Goal: Transaction & Acquisition: Purchase product/service

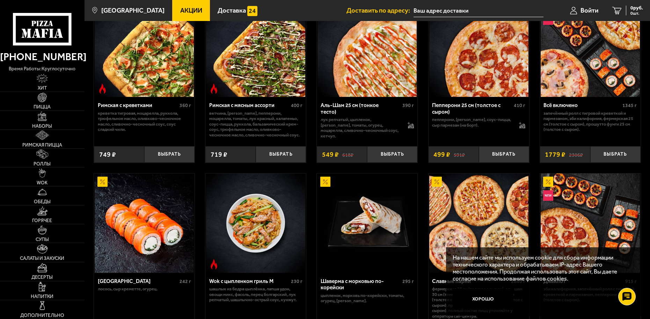
scroll to position [280, 0]
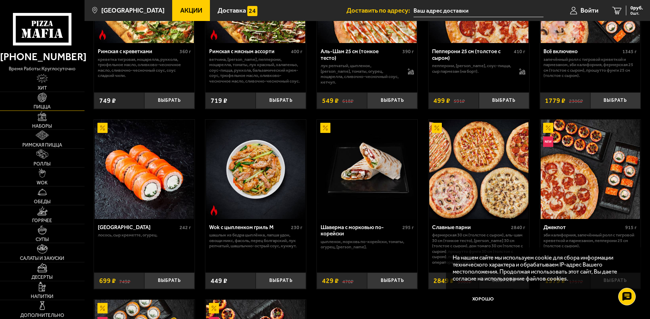
click at [50, 101] on link "Пицца" at bounding box center [42, 101] width 85 height 19
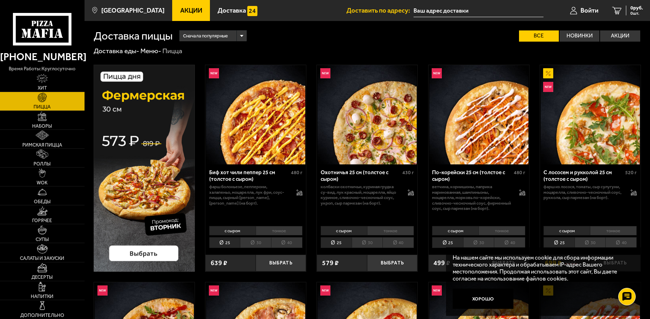
drag, startPoint x: 164, startPoint y: 161, endPoint x: 348, endPoint y: 41, distance: 219.9
click at [348, 41] on div "Сначала популярные Все Новинки Акции Пожелания Острое блюдо Вегетарианское блюд…" at bounding box center [407, 36] width 469 height 12
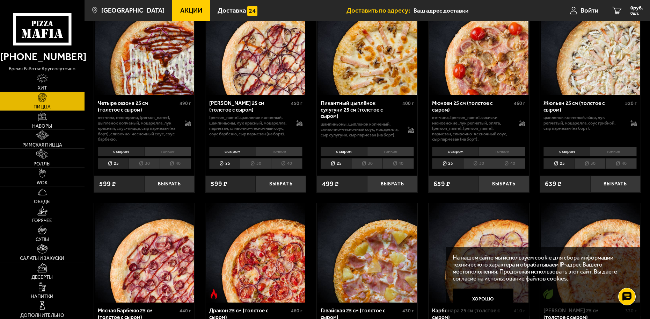
scroll to position [1083, 0]
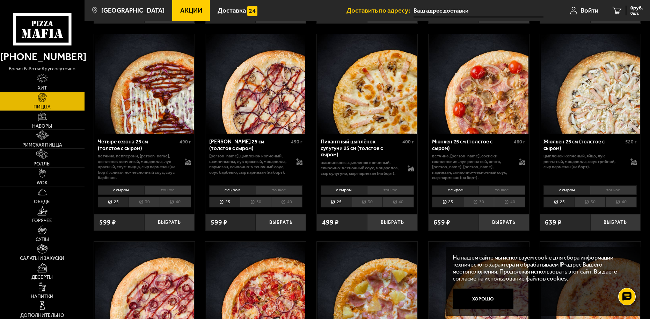
click at [474, 197] on li "30" at bounding box center [478, 201] width 31 height 11
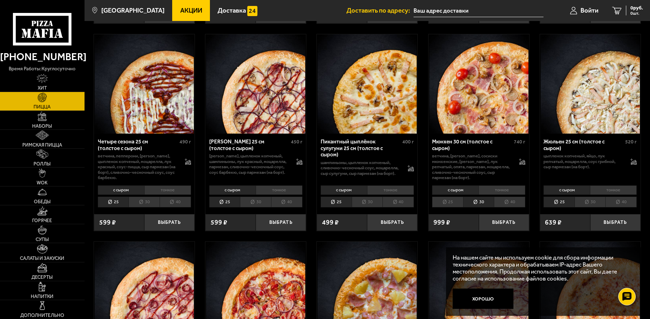
click at [505, 198] on li "40" at bounding box center [509, 201] width 31 height 11
click at [455, 199] on li "25" at bounding box center [447, 201] width 31 height 11
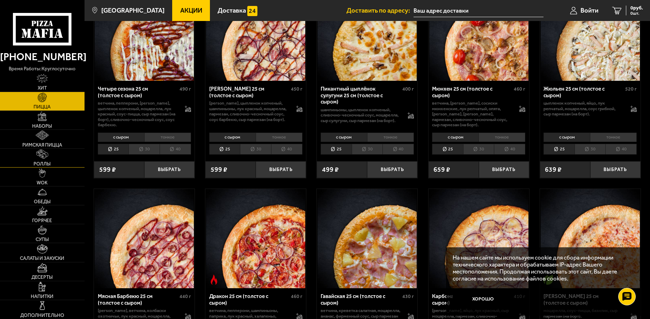
scroll to position [1153, 0]
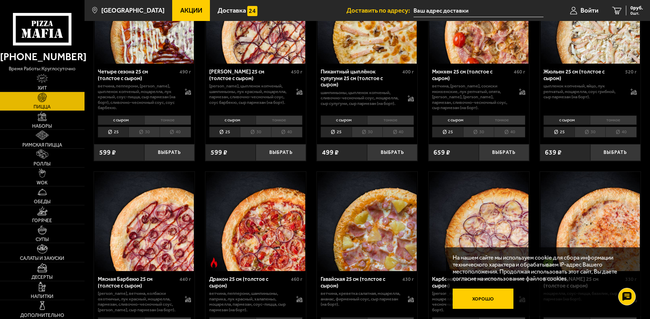
click at [481, 302] on button "Хорошо" at bounding box center [483, 298] width 61 height 20
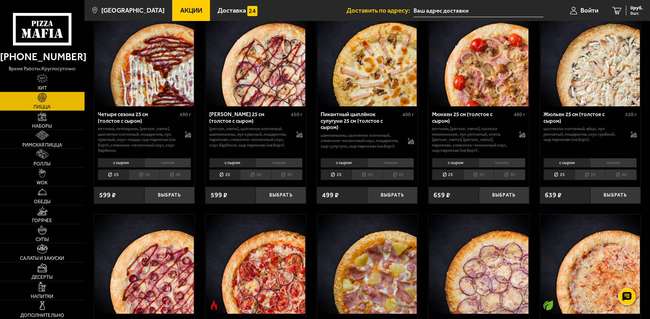
scroll to position [1048, 0]
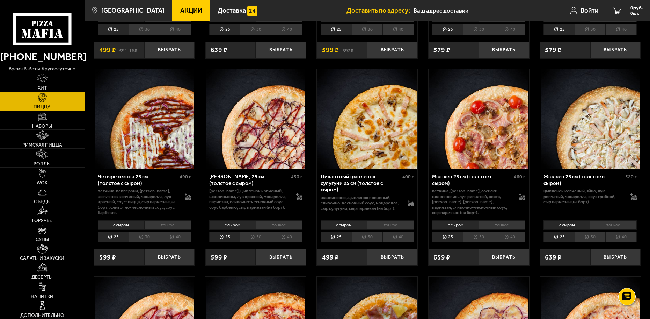
click at [507, 232] on li "40" at bounding box center [509, 236] width 31 height 11
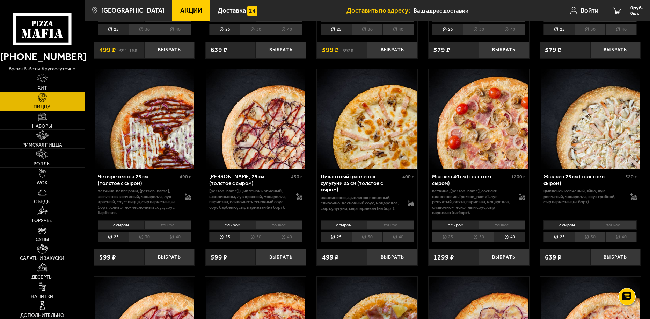
click at [480, 232] on li "30" at bounding box center [478, 236] width 31 height 11
click at [461, 231] on li "25" at bounding box center [447, 236] width 31 height 11
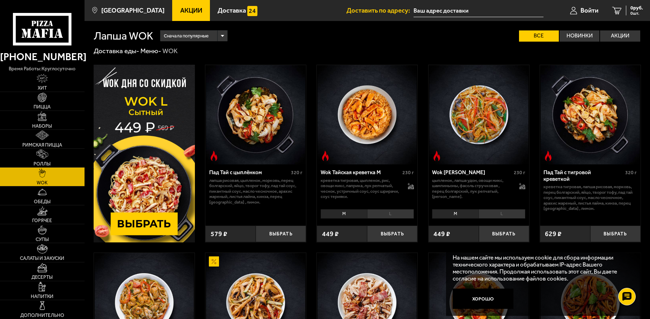
click at [379, 211] on li "L" at bounding box center [390, 214] width 47 height 10
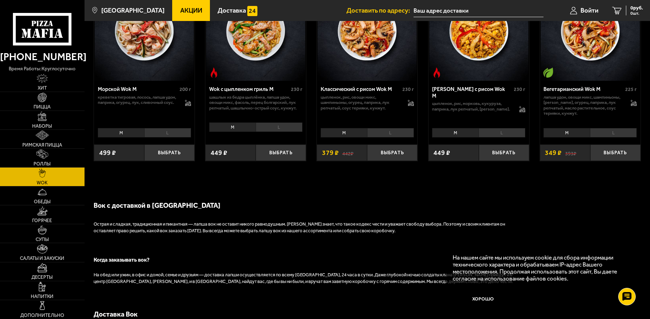
scroll to position [552, 0]
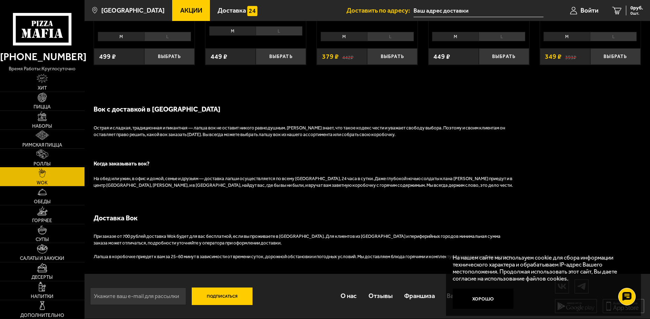
click at [42, 155] on img at bounding box center [42, 153] width 12 height 9
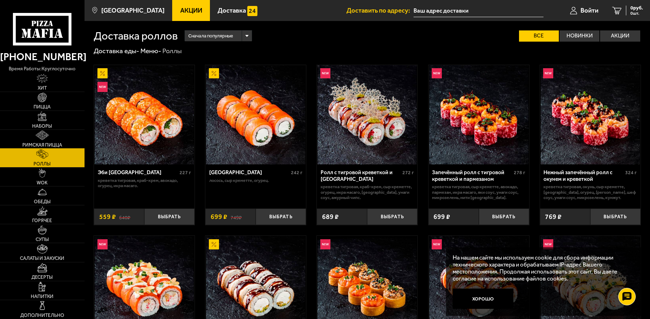
click at [45, 136] on img at bounding box center [42, 134] width 13 height 9
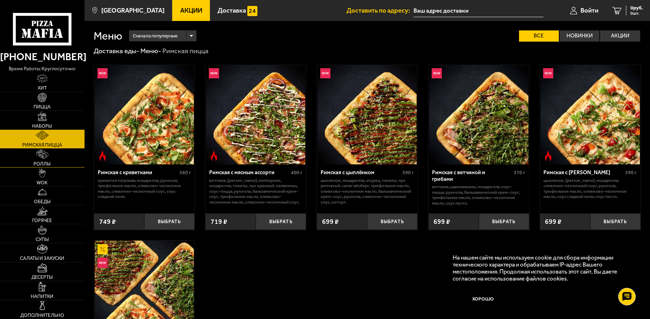
click at [42, 156] on img at bounding box center [42, 153] width 12 height 9
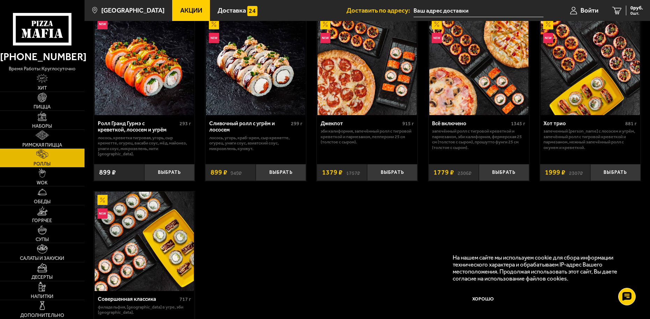
scroll to position [384, 0]
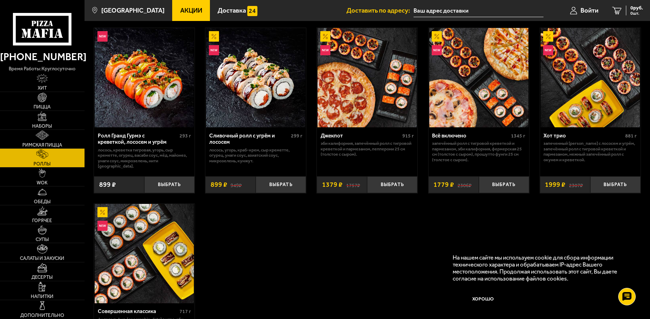
click at [355, 109] on img at bounding box center [367, 77] width 99 height 99
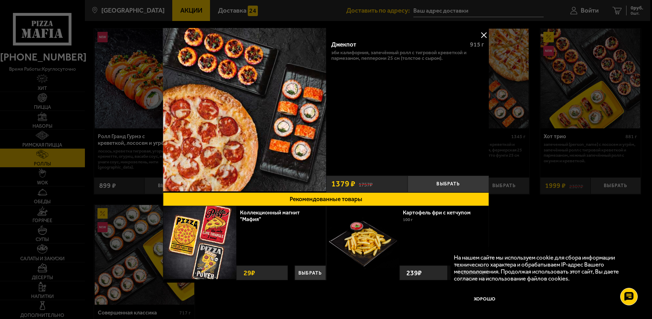
click at [481, 32] on button at bounding box center [484, 35] width 10 height 10
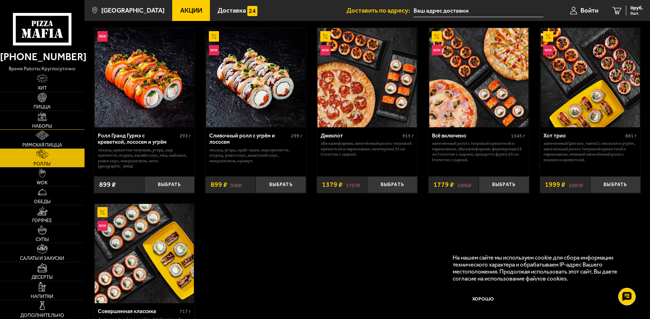
click at [43, 121] on link "Наборы" at bounding box center [42, 120] width 85 height 19
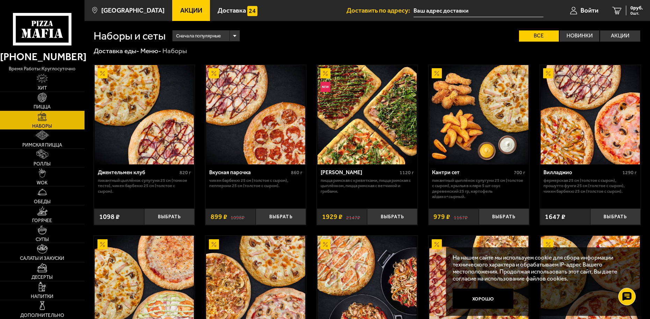
click at [180, 11] on span "Акции" at bounding box center [191, 10] width 22 height 7
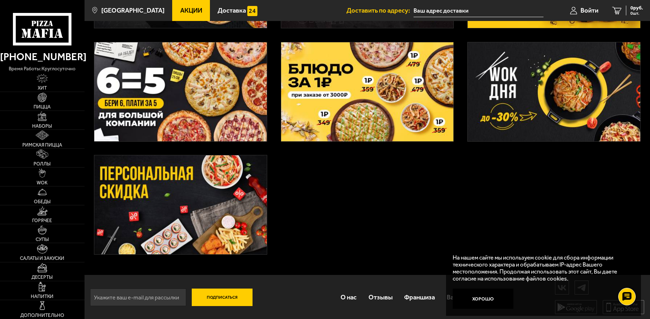
scroll to position [251, 0]
